Goal: Information Seeking & Learning: Learn about a topic

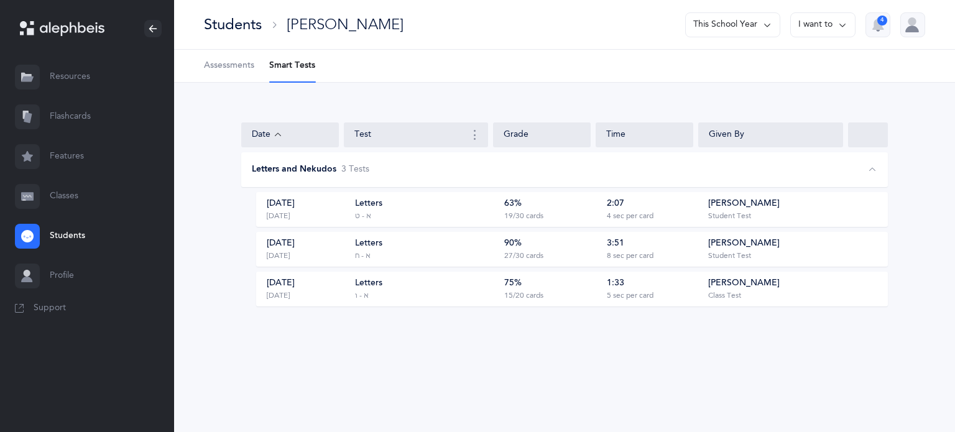
click at [70, 111] on link "Flashcards" at bounding box center [87, 117] width 174 height 40
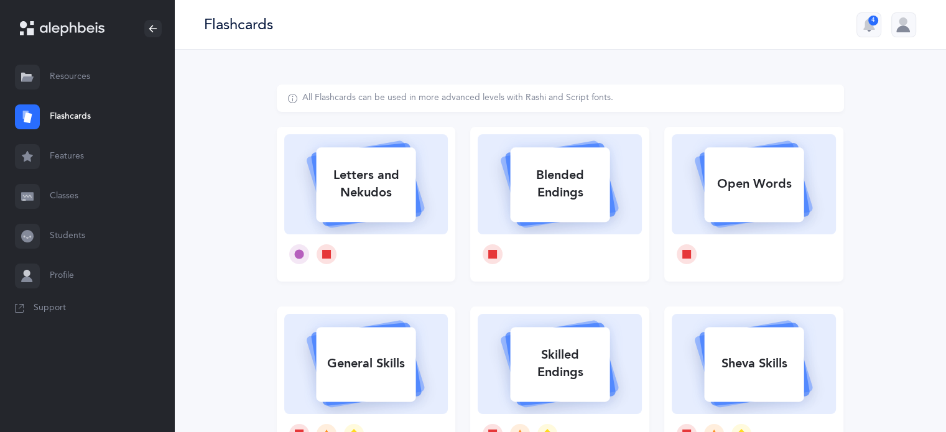
click at [349, 189] on div "Letters and Nekudos" at bounding box center [366, 184] width 100 height 50
select select "9"
select select "single"
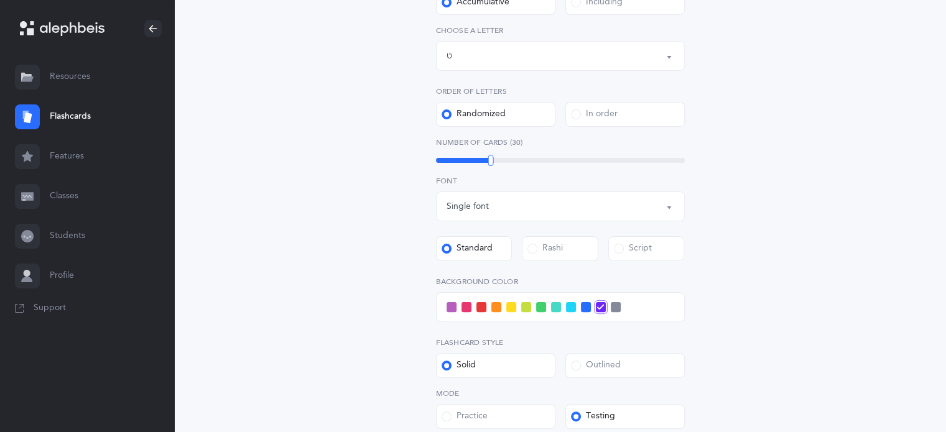
scroll to position [289, 0]
click at [620, 54] on div "Letters up until: ט" at bounding box center [561, 54] width 228 height 21
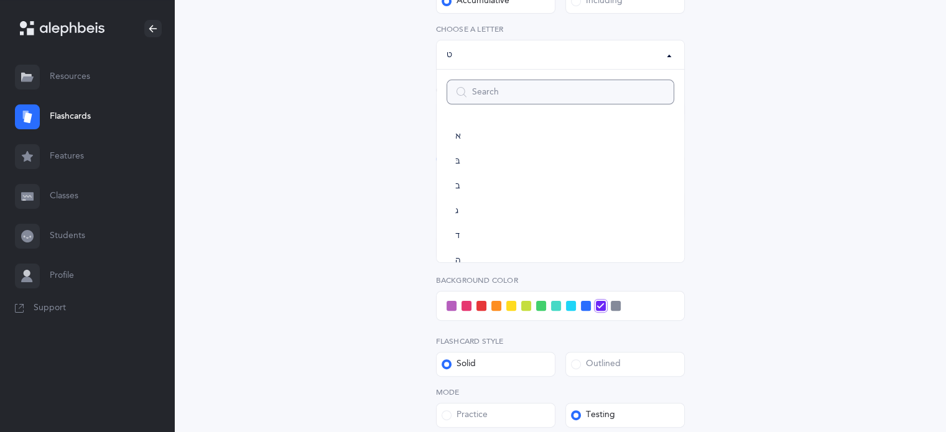
scroll to position [162, 0]
click at [501, 221] on link "י" at bounding box center [561, 223] width 228 height 25
select select "10"
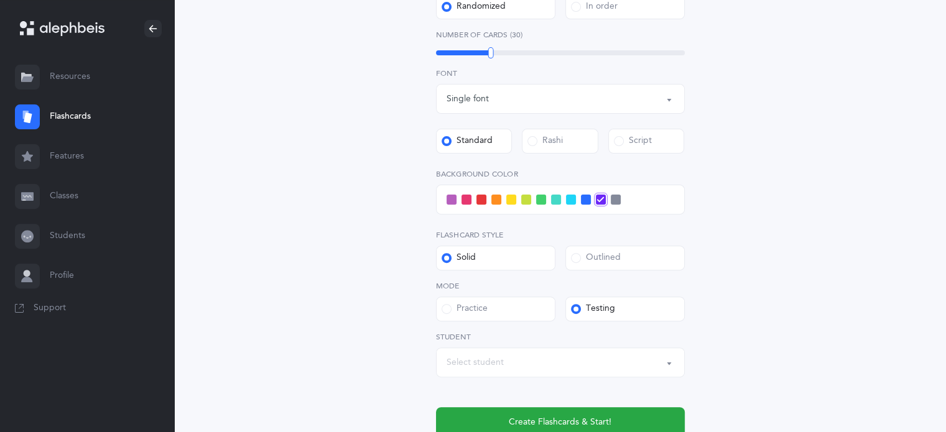
scroll to position [443, 0]
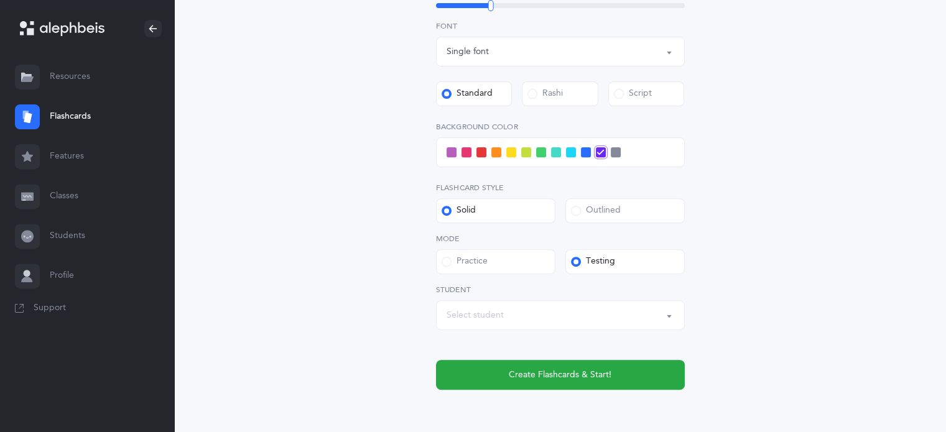
click at [453, 154] on span at bounding box center [452, 152] width 10 height 10
click at [0, 0] on input "checkbox" at bounding box center [0, 0] width 0 height 0
click at [503, 309] on div "Select student" at bounding box center [561, 315] width 228 height 21
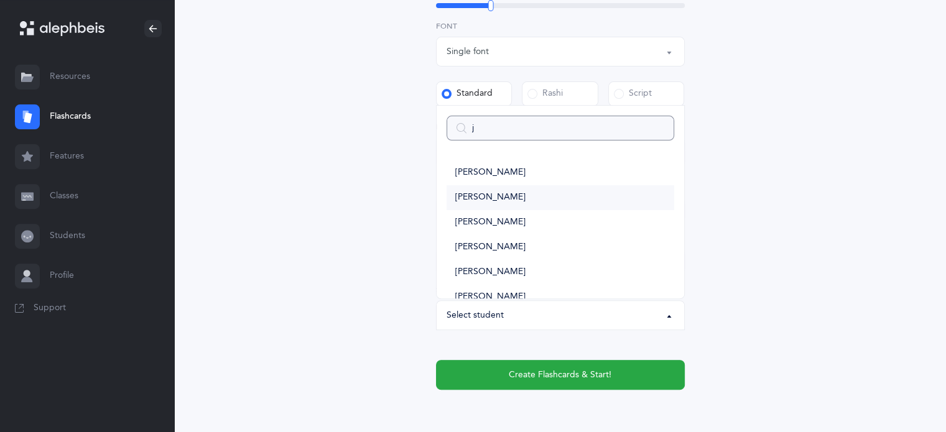
type input "ja"
select select
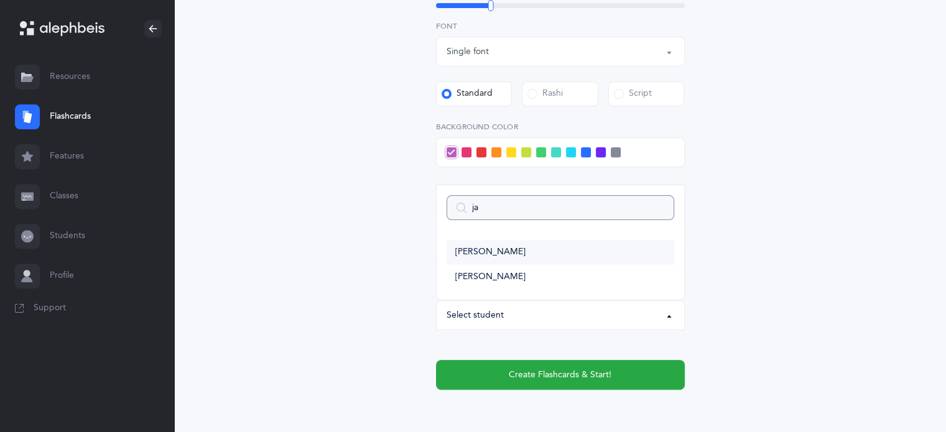
type input "ja"
click at [487, 251] on span "[PERSON_NAME]" at bounding box center [490, 252] width 70 height 11
select select "14368"
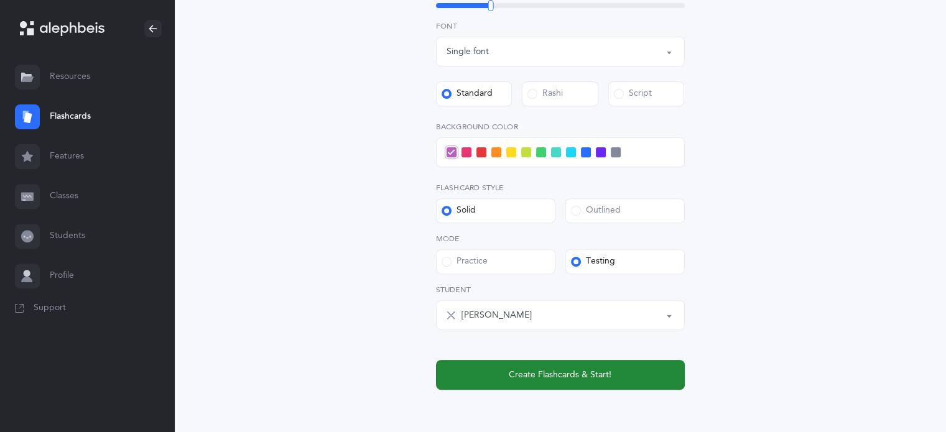
click at [588, 369] on span "Create Flashcards & Start!" at bounding box center [560, 375] width 103 height 13
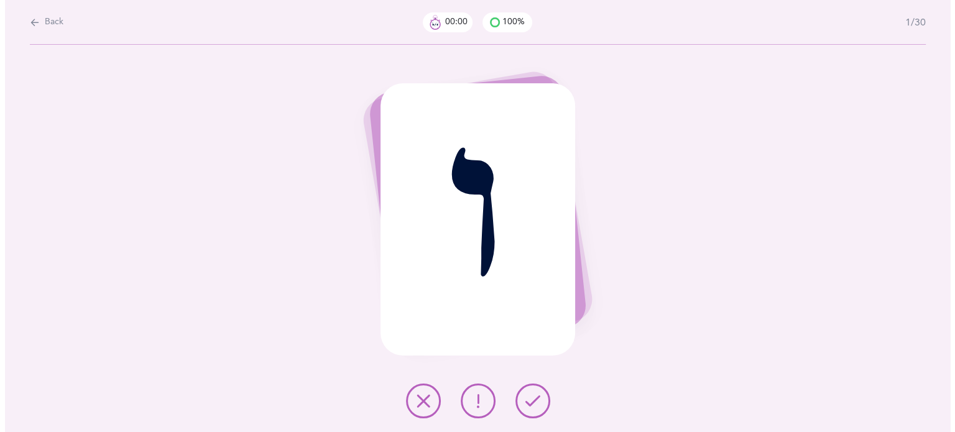
scroll to position [0, 0]
click at [419, 402] on icon at bounding box center [422, 401] width 15 height 15
click at [414, 404] on button at bounding box center [423, 401] width 35 height 35
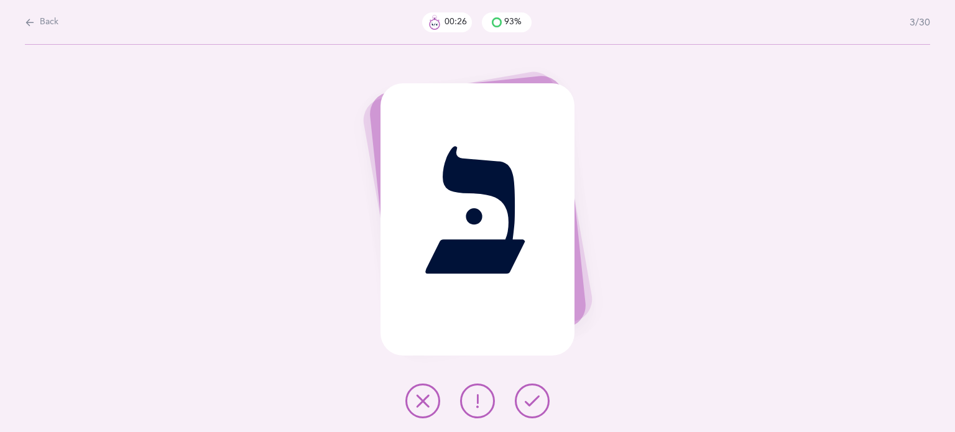
click at [470, 400] on button at bounding box center [477, 401] width 35 height 35
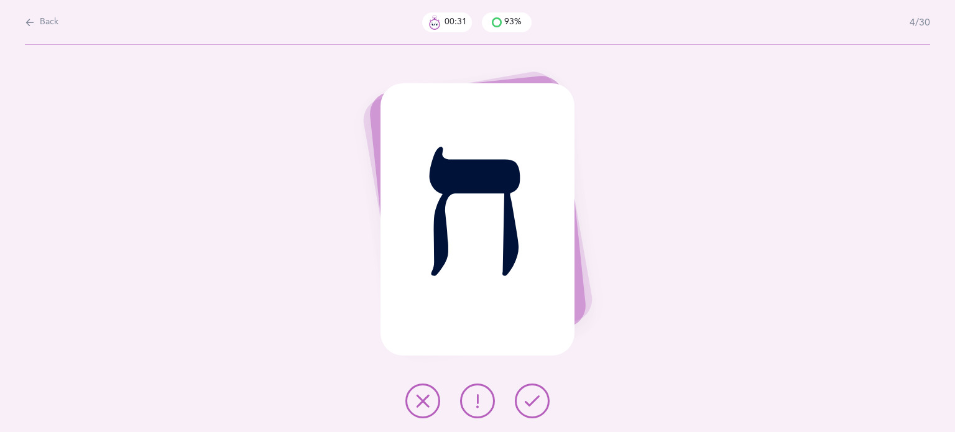
click at [536, 399] on icon at bounding box center [532, 401] width 15 height 15
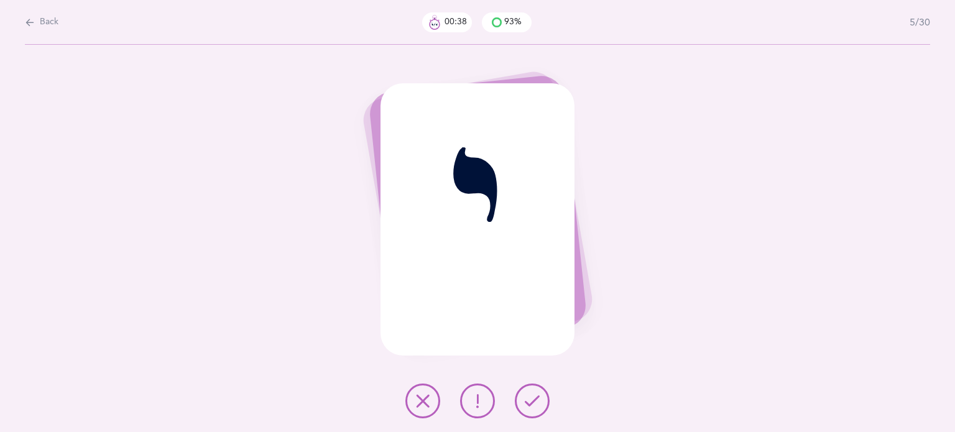
click at [419, 407] on icon at bounding box center [422, 401] width 15 height 15
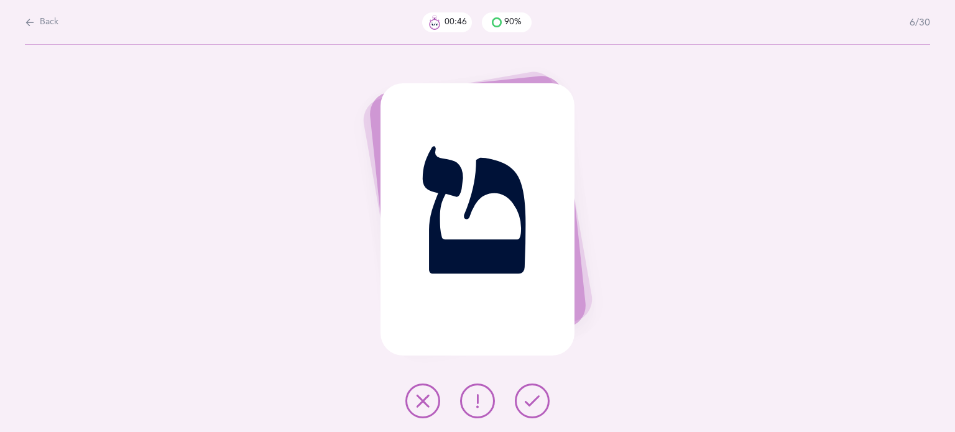
click at [410, 401] on button at bounding box center [423, 401] width 35 height 35
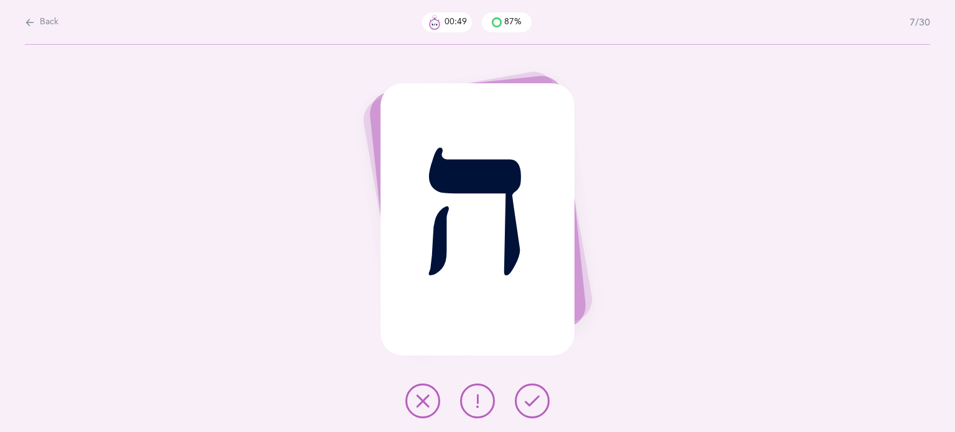
click at [537, 405] on icon at bounding box center [532, 401] width 15 height 15
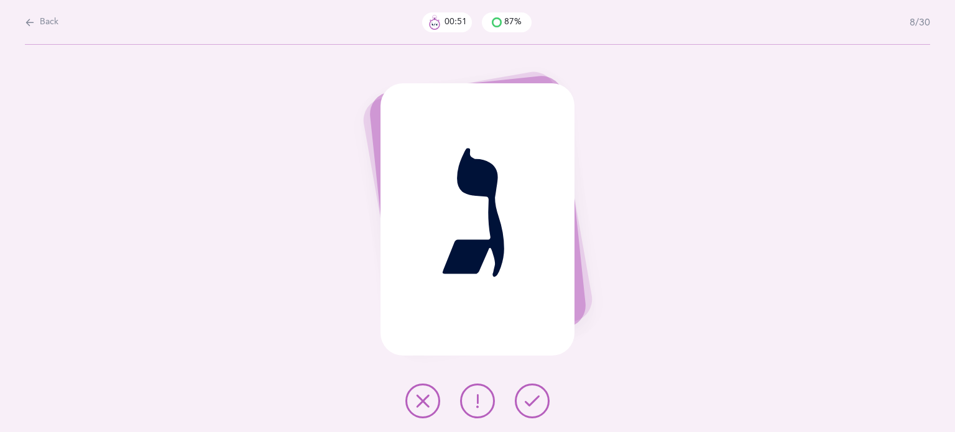
click at [542, 396] on button at bounding box center [532, 401] width 35 height 35
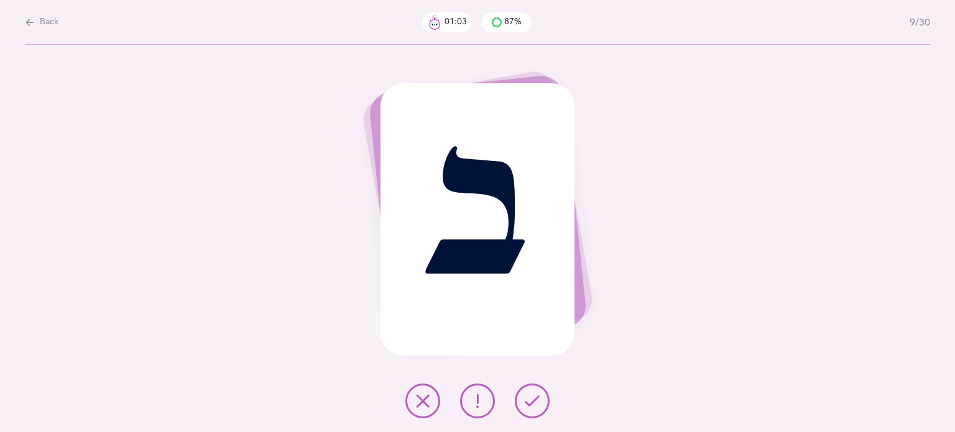
click at [420, 405] on icon at bounding box center [422, 401] width 15 height 15
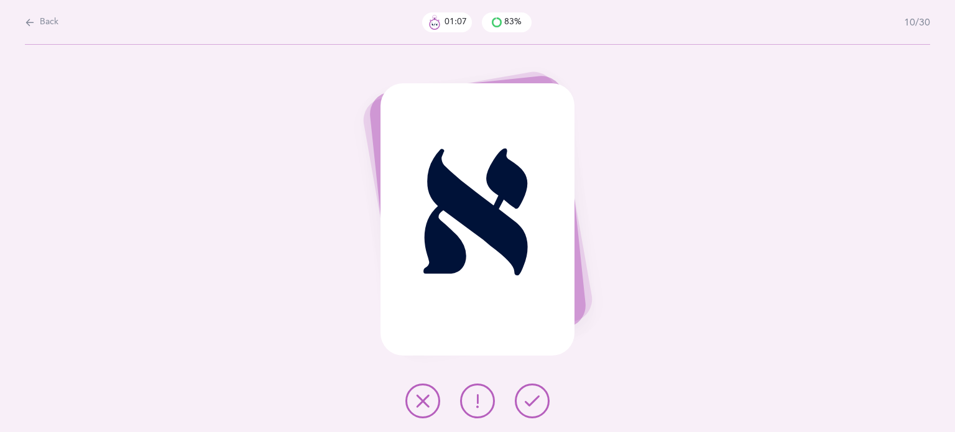
click at [525, 405] on icon at bounding box center [532, 401] width 15 height 15
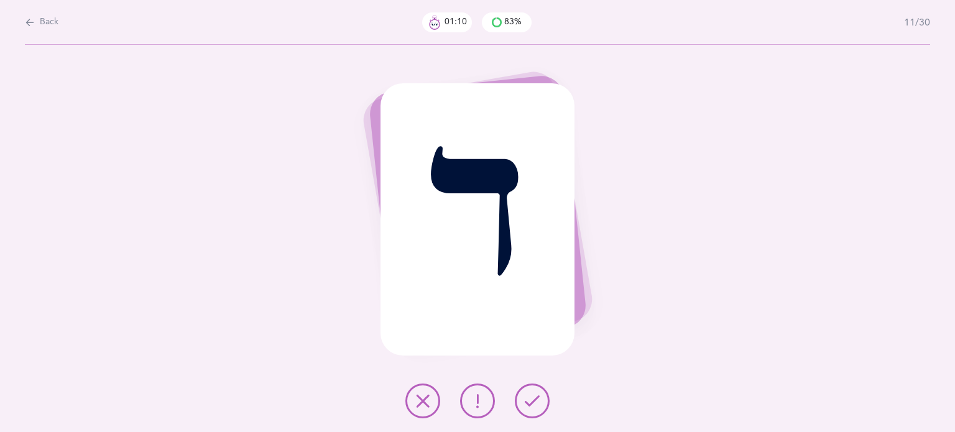
click at [525, 403] on icon at bounding box center [532, 401] width 15 height 15
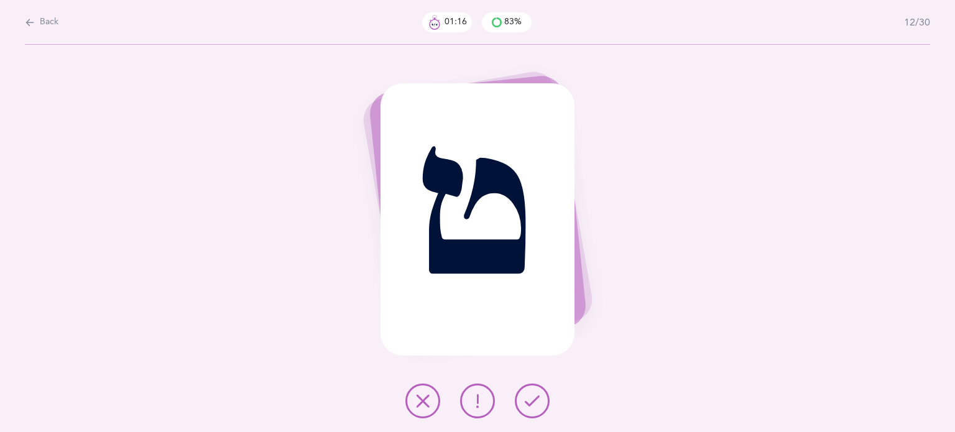
click at [425, 399] on icon at bounding box center [422, 401] width 15 height 15
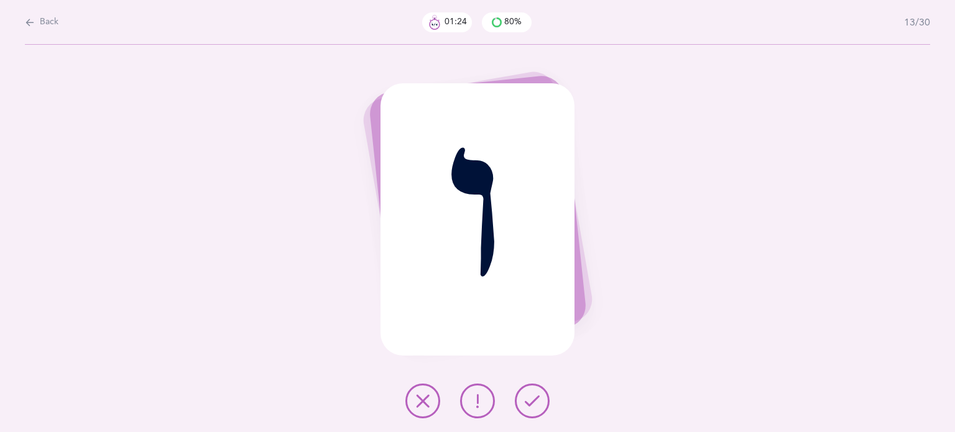
click at [425, 399] on icon at bounding box center [422, 401] width 15 height 15
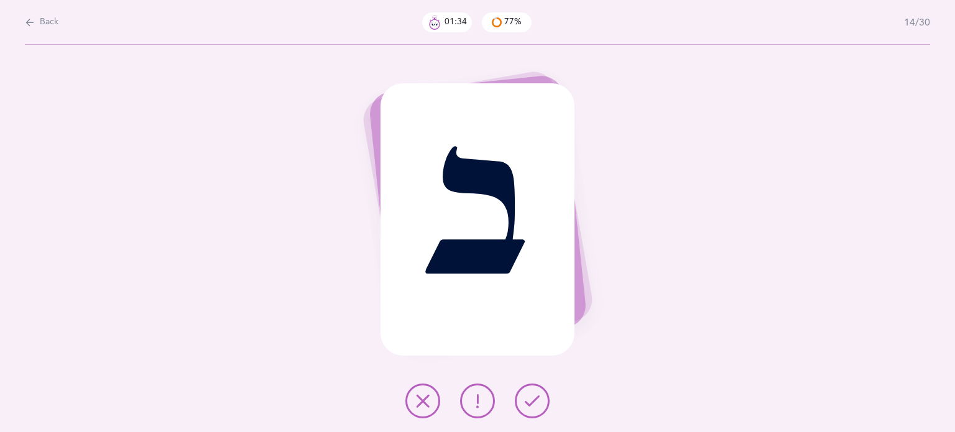
click at [425, 399] on icon at bounding box center [422, 401] width 15 height 15
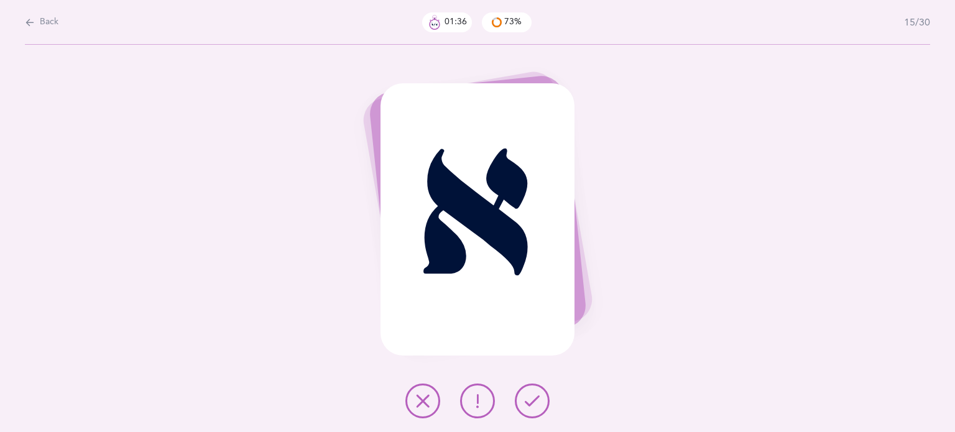
click at [541, 407] on button at bounding box center [532, 401] width 35 height 35
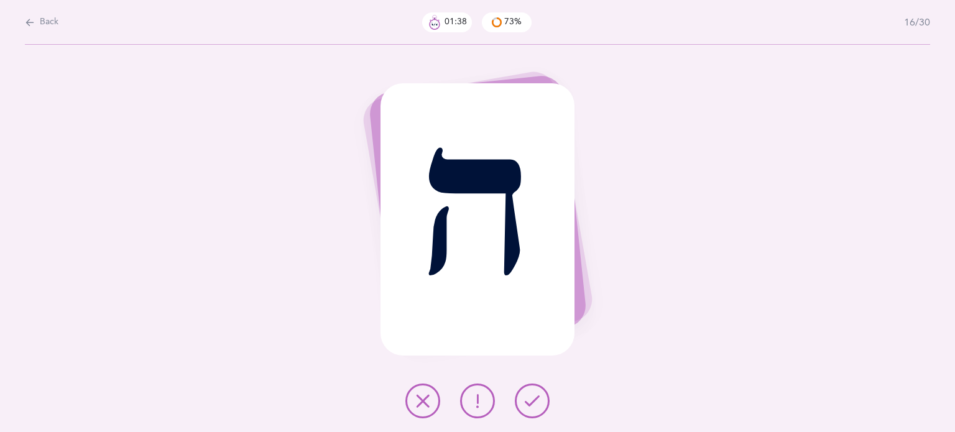
click at [541, 407] on button at bounding box center [532, 401] width 35 height 35
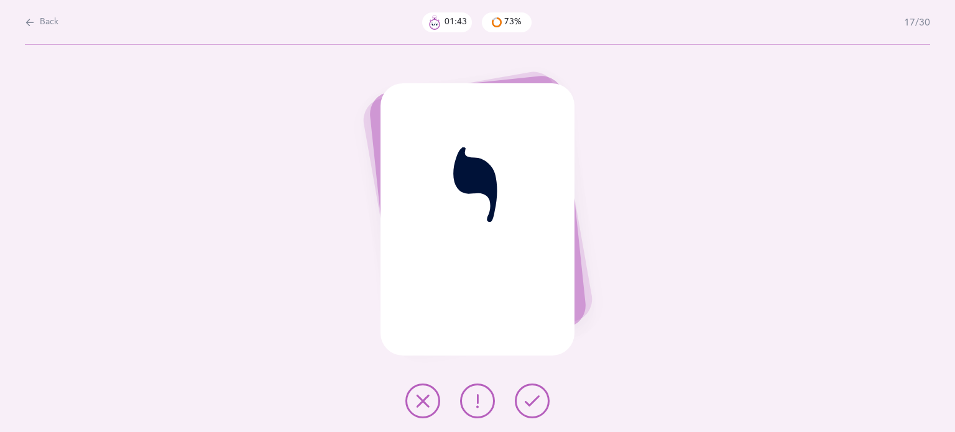
click at [425, 397] on icon at bounding box center [422, 401] width 15 height 15
click at [532, 403] on icon at bounding box center [532, 401] width 15 height 15
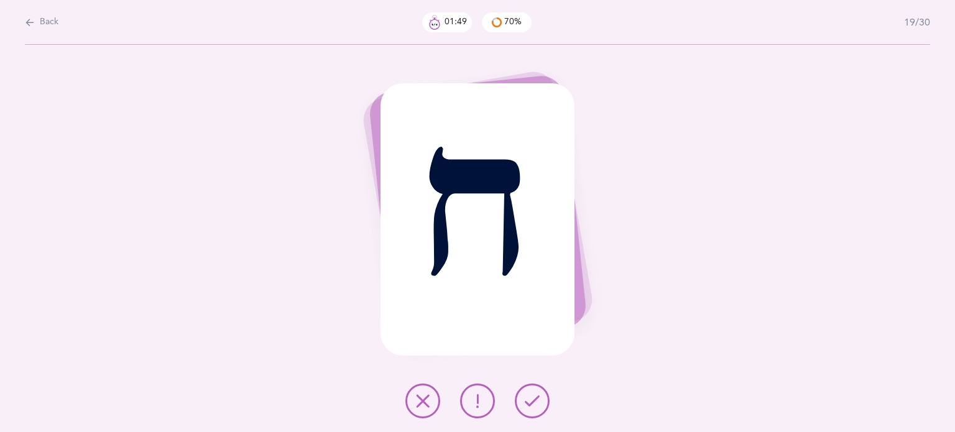
click at [532, 403] on icon at bounding box center [532, 401] width 15 height 15
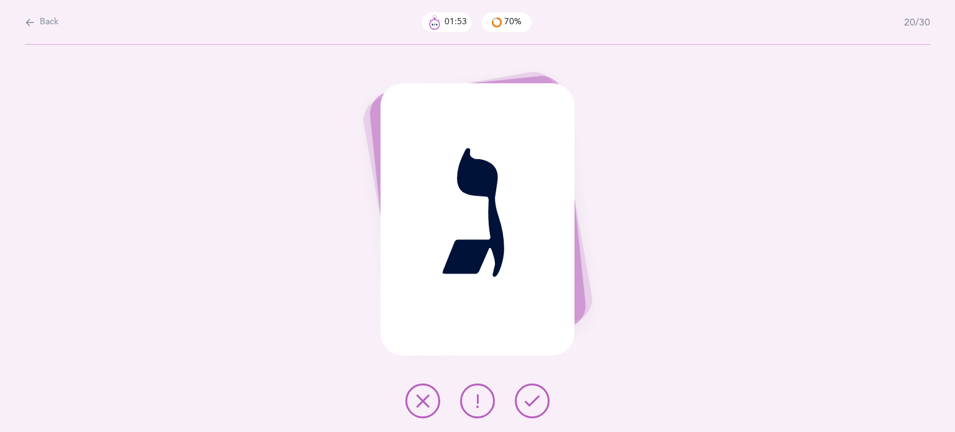
drag, startPoint x: 532, startPoint y: 403, endPoint x: 478, endPoint y: 404, distance: 54.7
click at [478, 404] on div at bounding box center [478, 401] width 164 height 35
click at [478, 404] on icon at bounding box center [477, 401] width 15 height 15
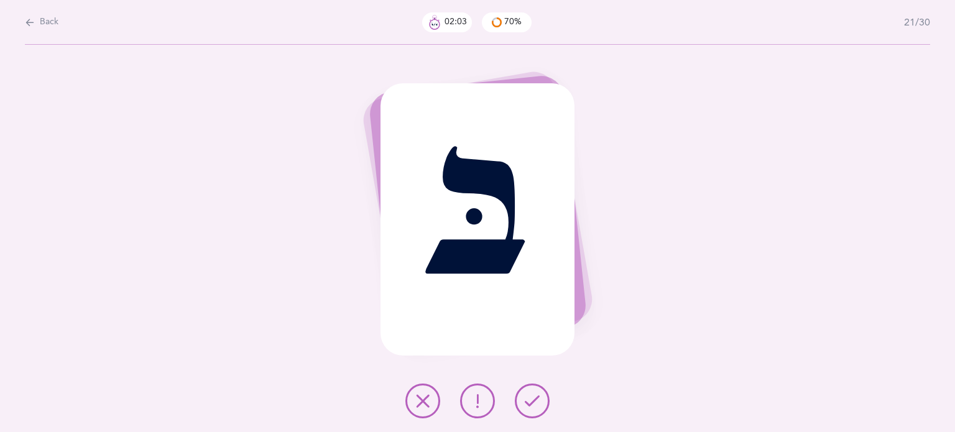
click at [428, 401] on icon at bounding box center [422, 401] width 15 height 15
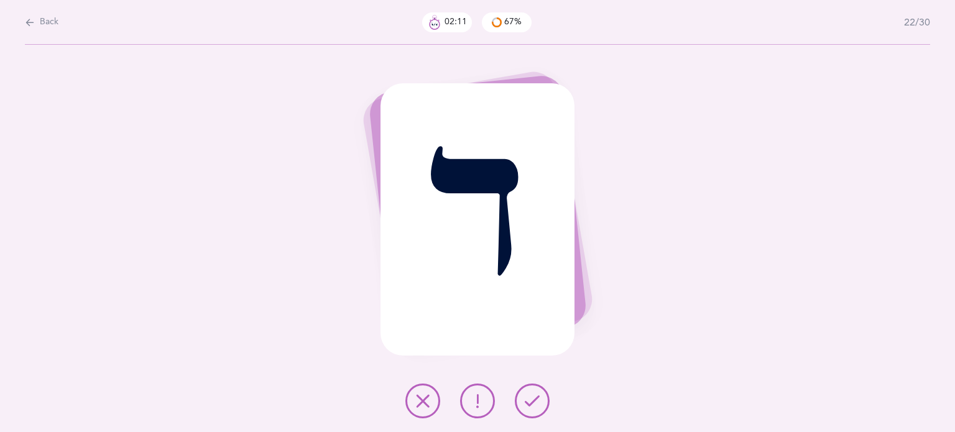
click at [535, 408] on icon at bounding box center [532, 401] width 15 height 15
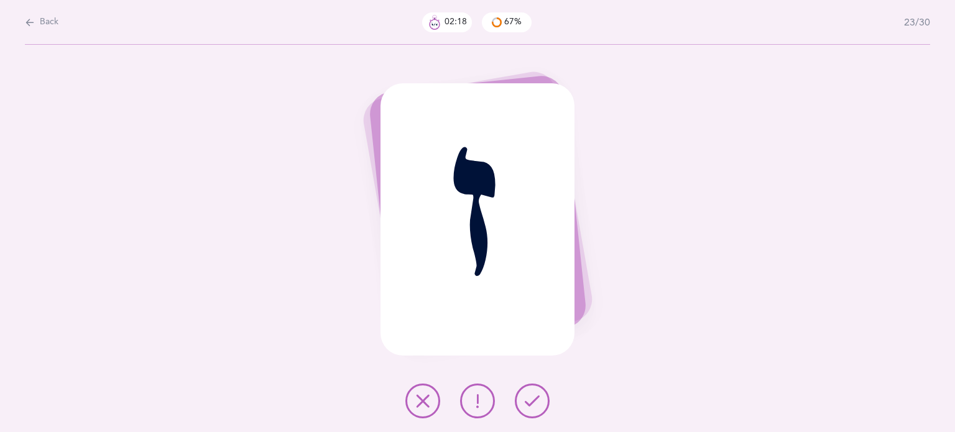
click at [413, 397] on button at bounding box center [423, 401] width 35 height 35
click at [420, 392] on button at bounding box center [423, 401] width 35 height 35
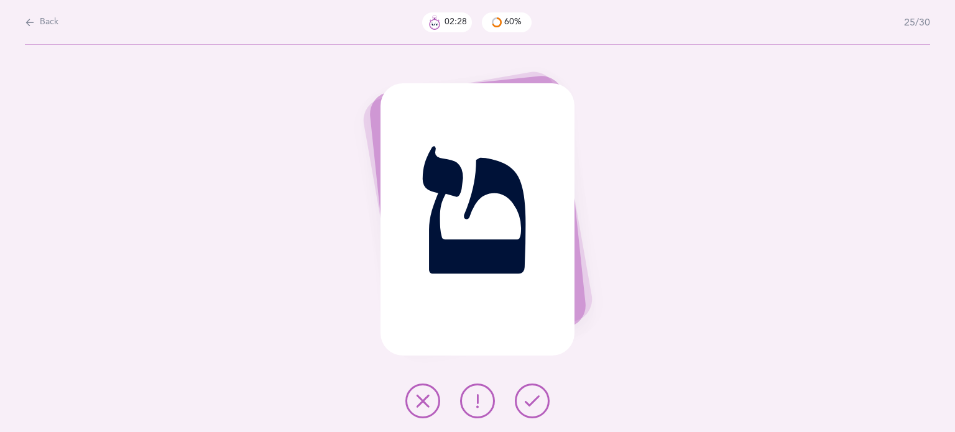
click at [420, 392] on button at bounding box center [423, 401] width 35 height 35
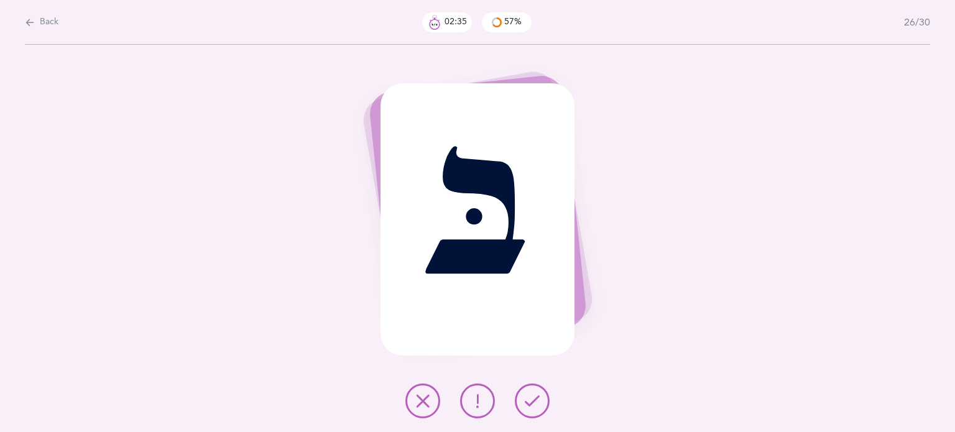
click at [428, 394] on icon at bounding box center [422, 401] width 15 height 15
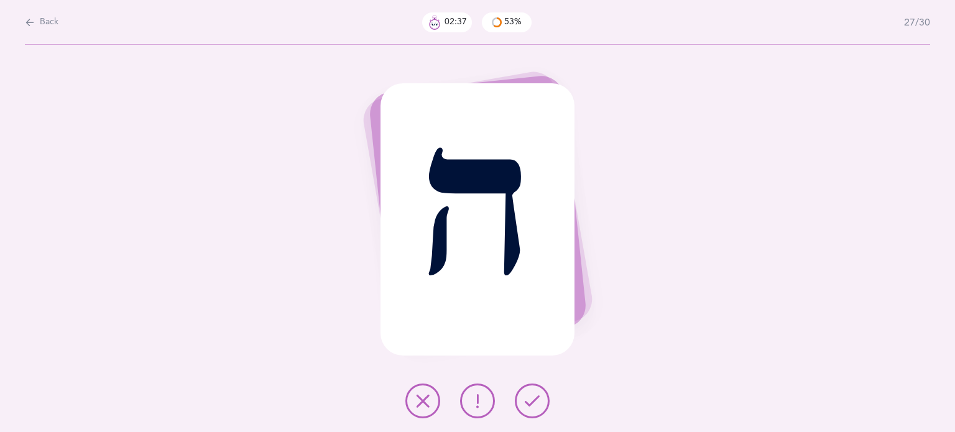
click at [527, 395] on icon at bounding box center [532, 401] width 15 height 15
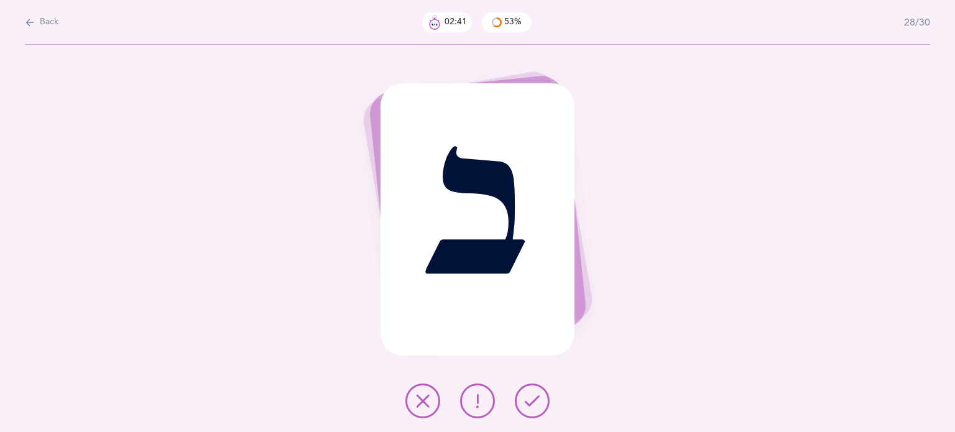
click at [527, 395] on icon at bounding box center [532, 401] width 15 height 15
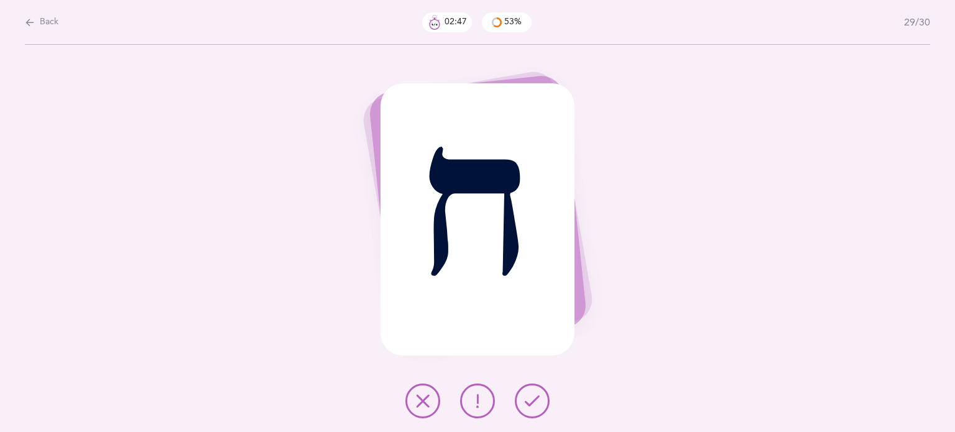
click at [527, 395] on icon at bounding box center [532, 401] width 15 height 15
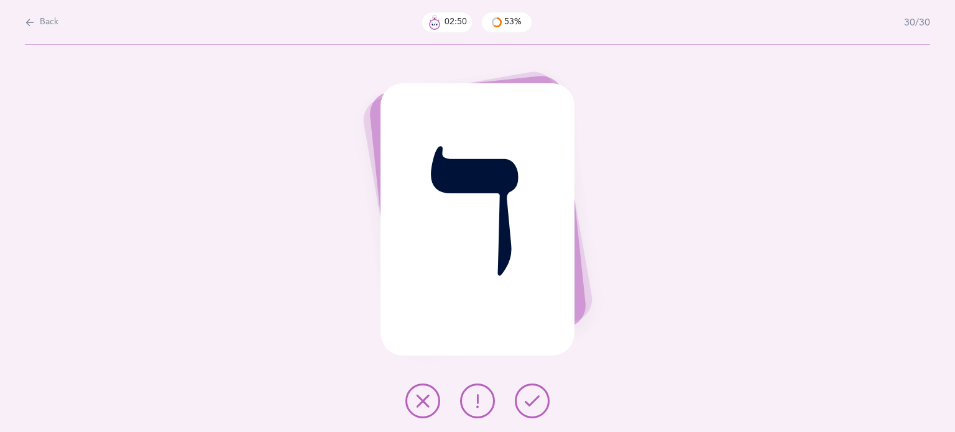
click at [527, 394] on icon at bounding box center [532, 401] width 15 height 15
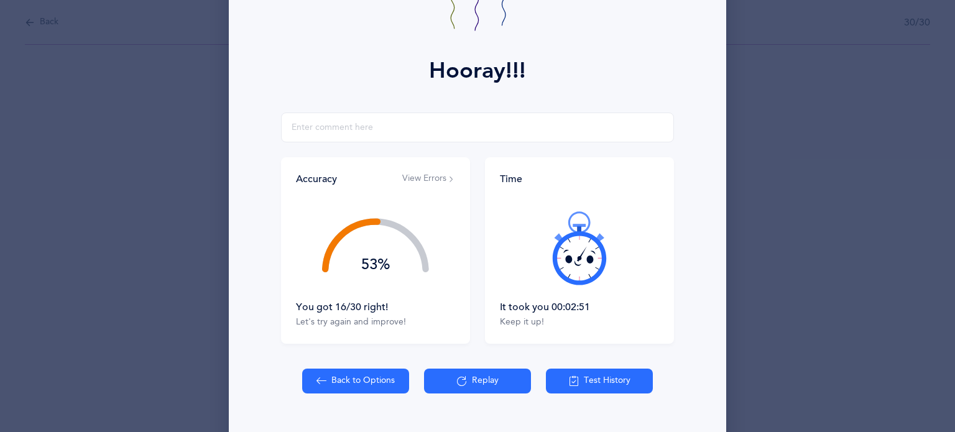
scroll to position [159, 0]
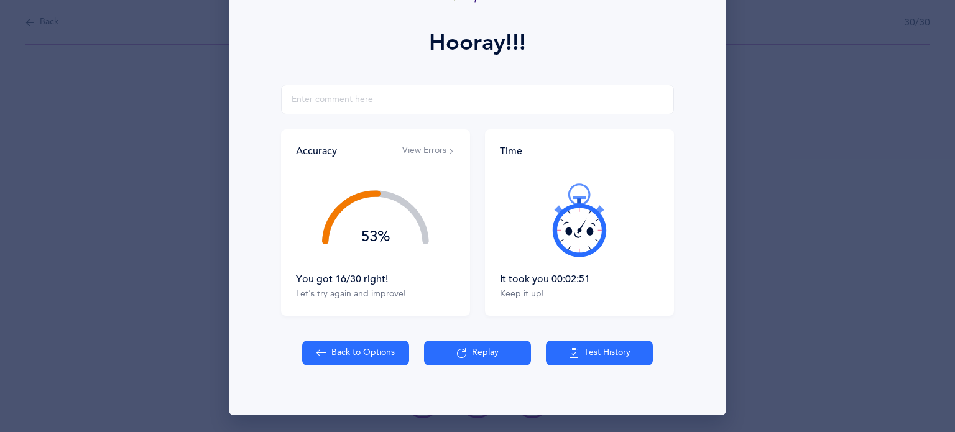
click at [603, 350] on button "Test History" at bounding box center [599, 353] width 107 height 25
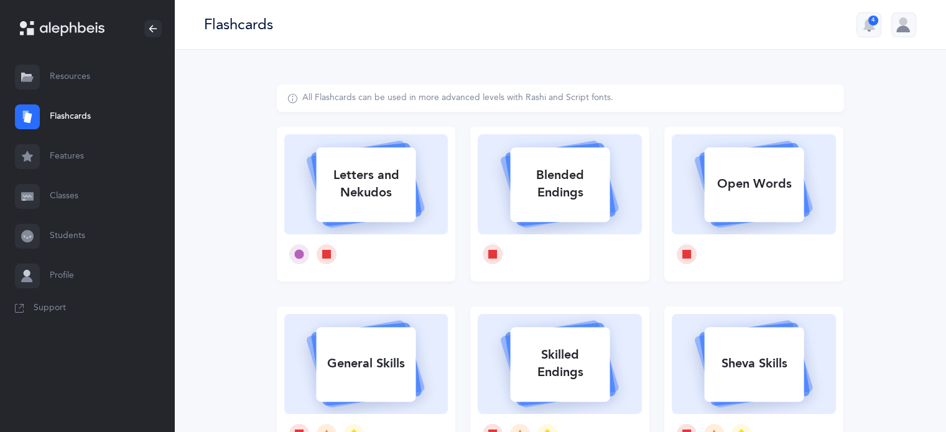
select select
select select "single"
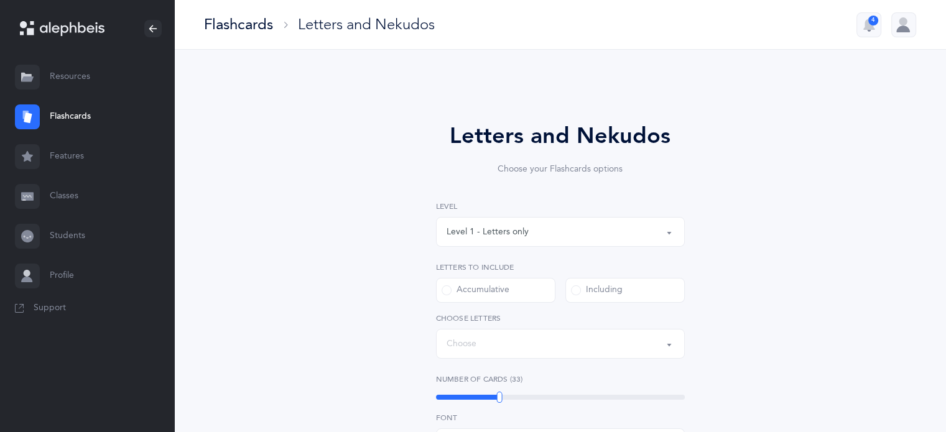
select select "27"
click at [70, 239] on link "Students" at bounding box center [87, 236] width 174 height 40
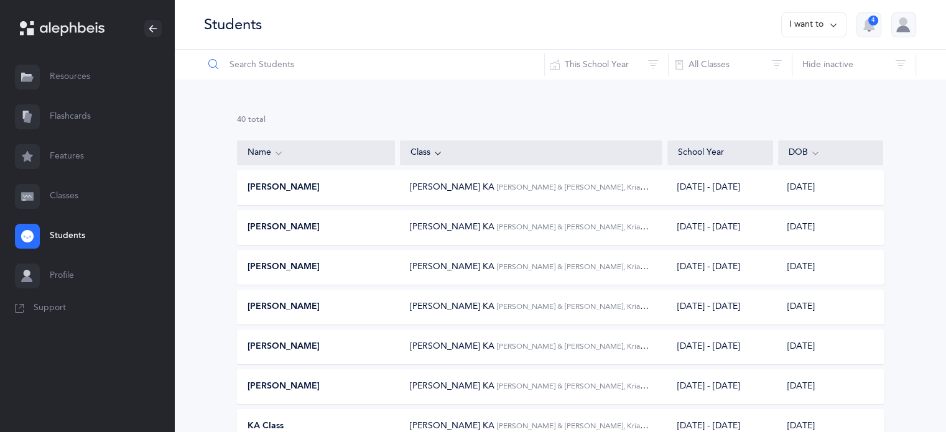
click at [264, 59] on input "text" at bounding box center [373, 65] width 341 height 30
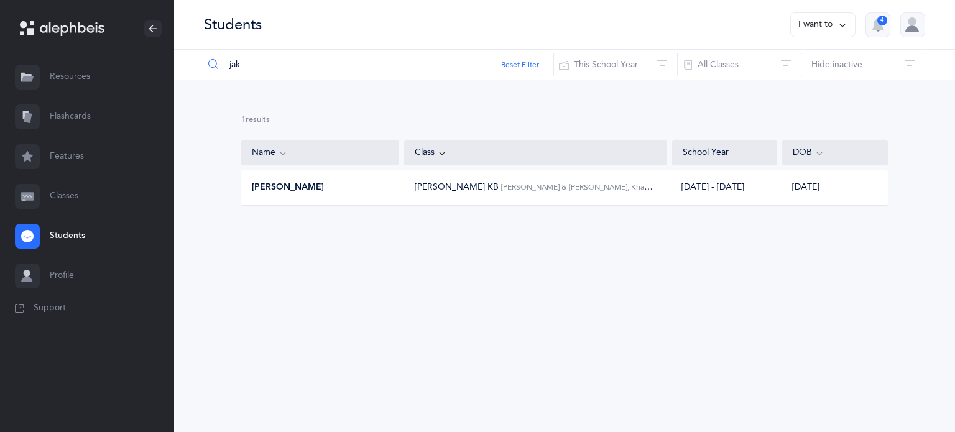
type input "jak"
click at [453, 190] on span "Morah Nacy KB" at bounding box center [457, 187] width 84 height 10
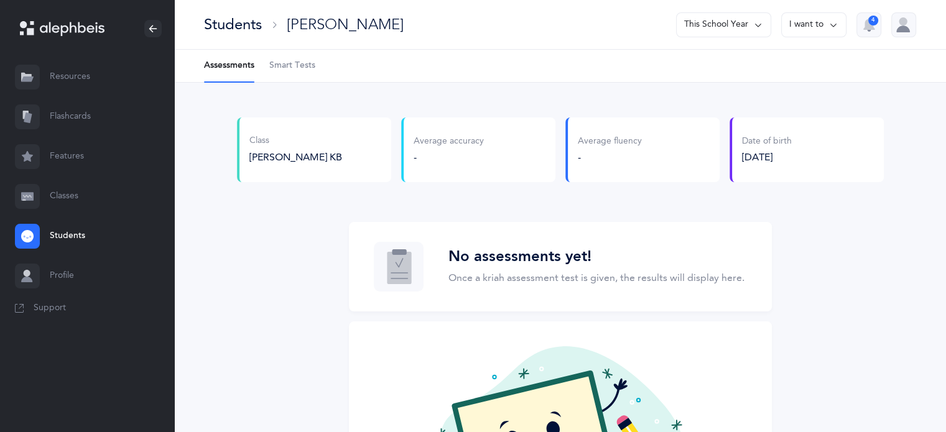
click at [296, 62] on span "Smart Tests" at bounding box center [292, 66] width 46 height 12
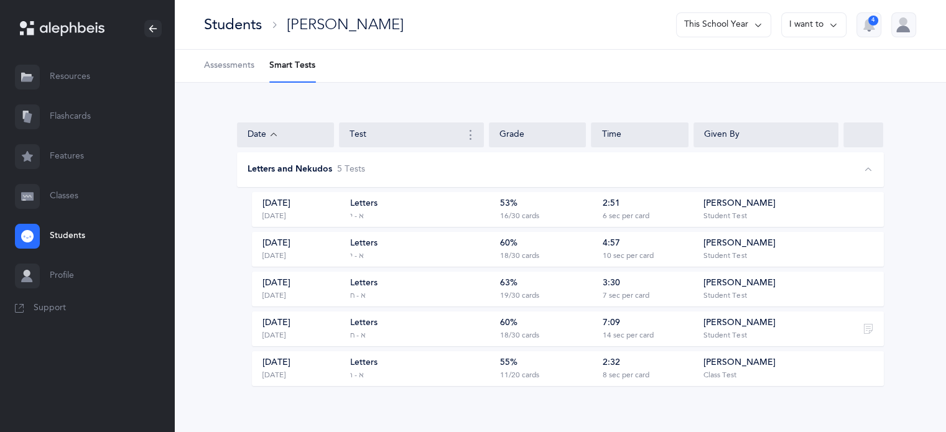
scroll to position [8, 0]
